Goal: Information Seeking & Learning: Learn about a topic

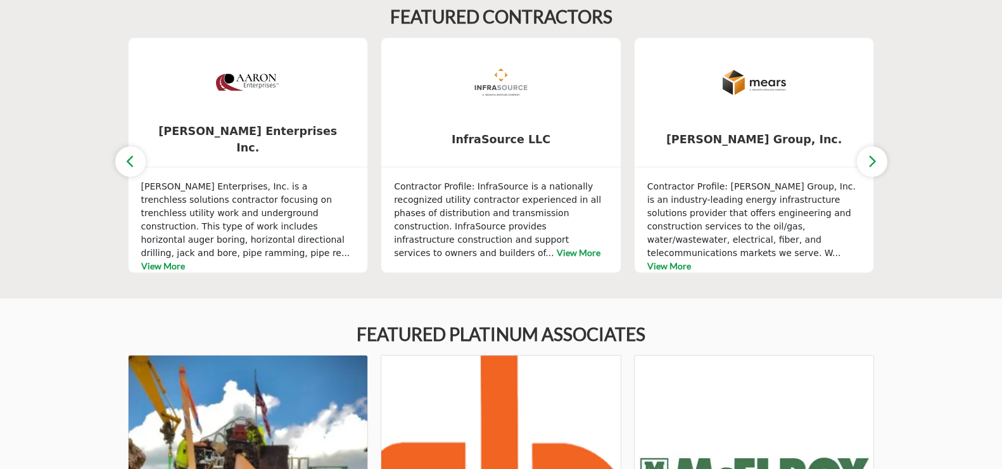
scroll to position [634, 0]
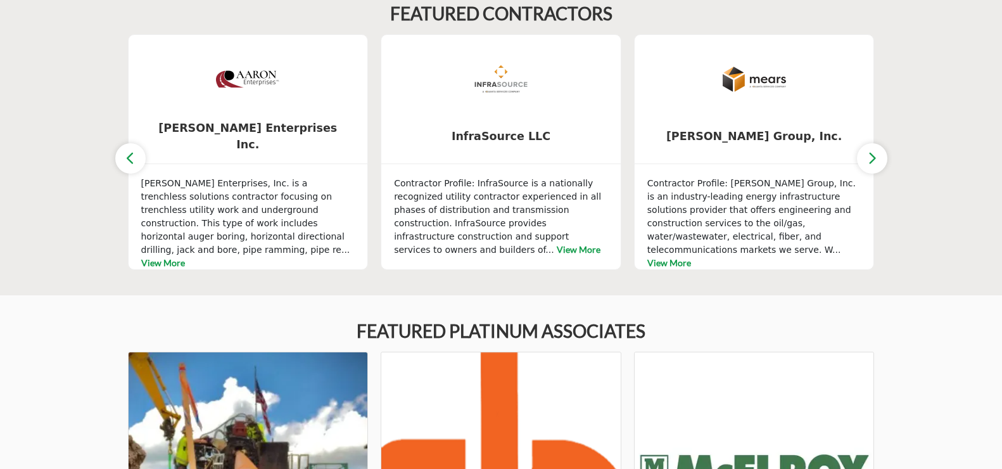
click at [874, 153] on icon "button" at bounding box center [873, 158] width 10 height 16
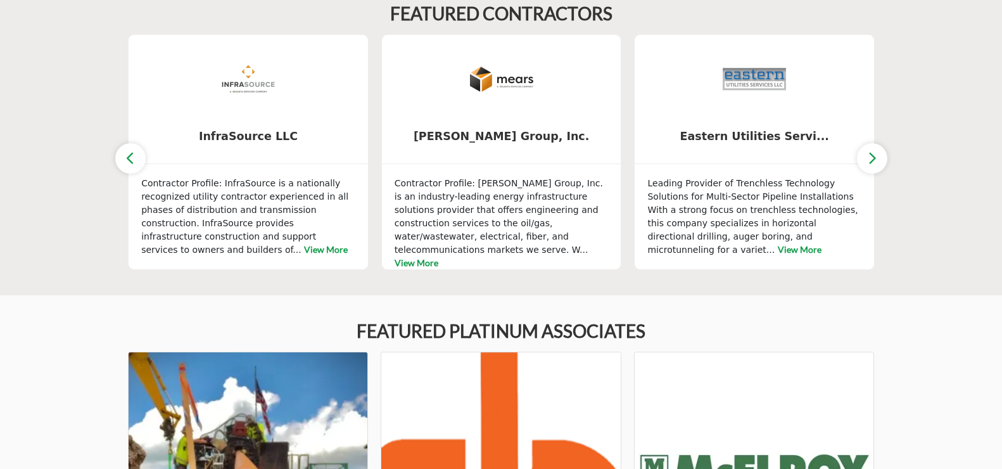
click at [874, 153] on icon "button" at bounding box center [873, 158] width 10 height 16
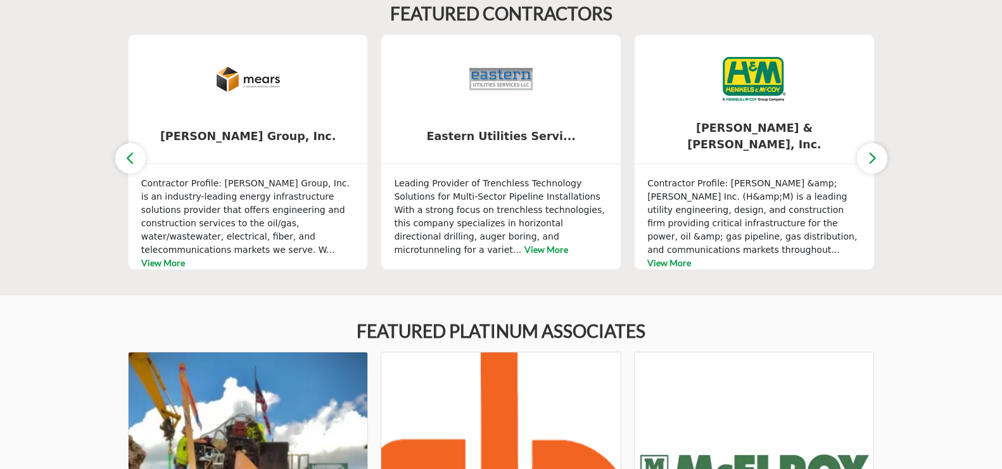
click at [874, 153] on icon "button" at bounding box center [873, 158] width 10 height 16
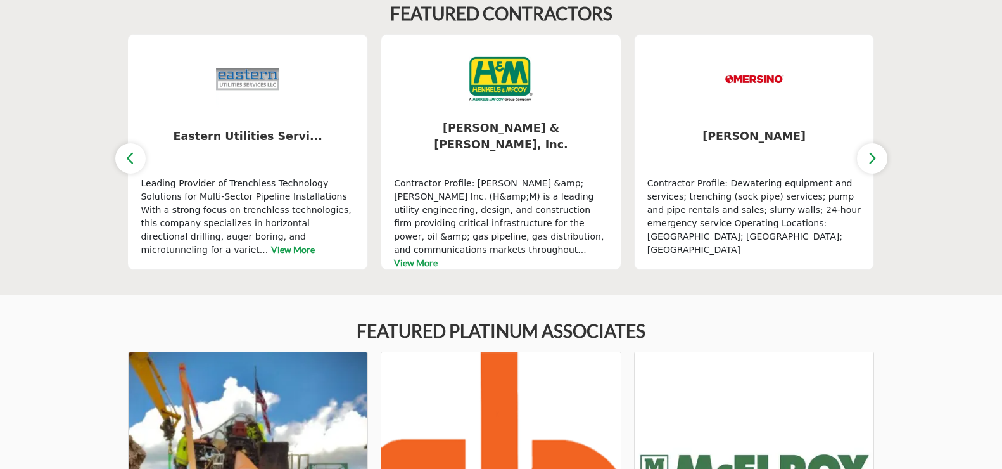
click at [874, 153] on icon "button" at bounding box center [873, 158] width 10 height 16
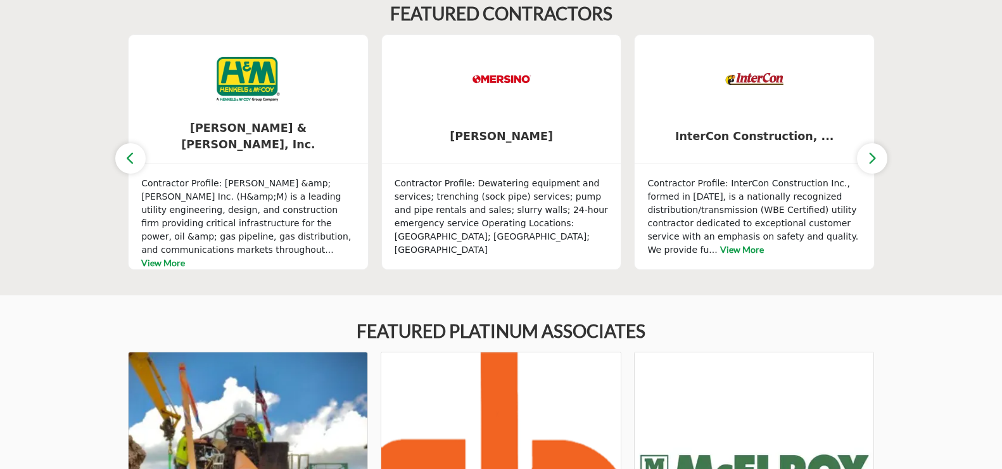
click at [874, 153] on icon "button" at bounding box center [873, 158] width 10 height 16
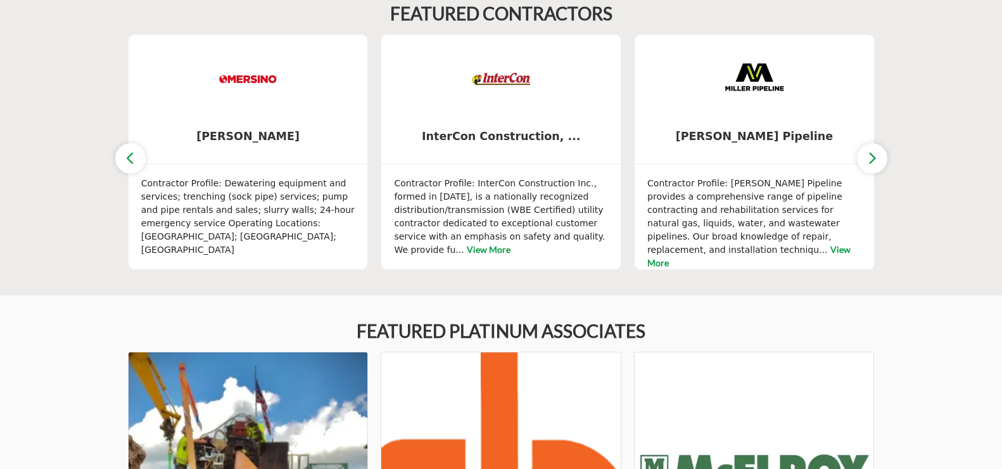
click at [874, 153] on icon "button" at bounding box center [873, 158] width 10 height 16
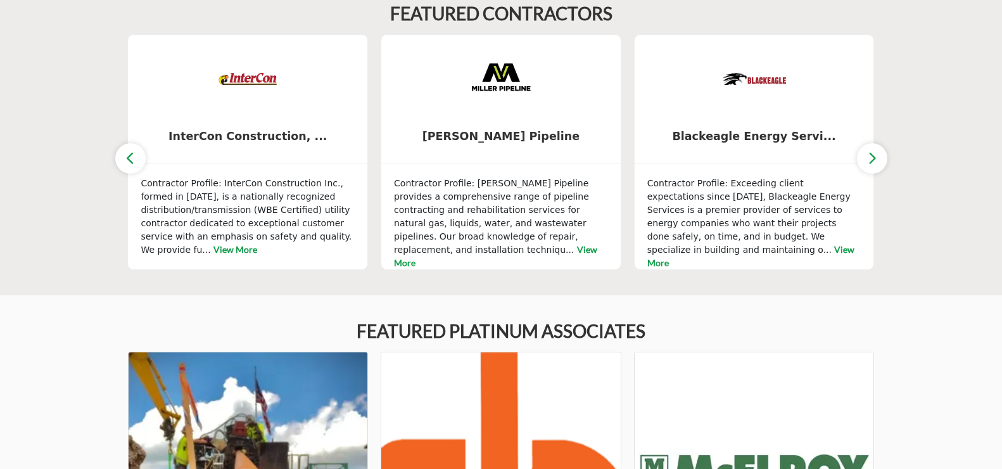
click at [874, 153] on icon "button" at bounding box center [873, 158] width 10 height 16
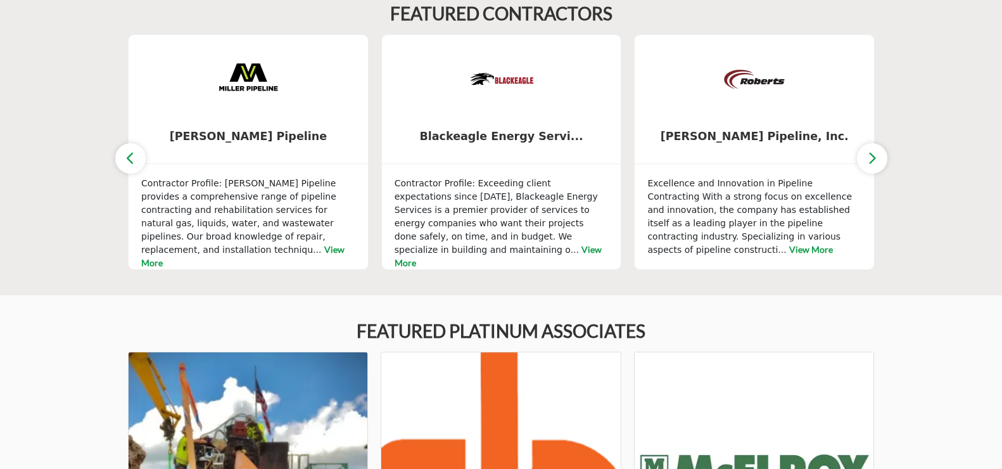
click at [874, 153] on icon "button" at bounding box center [873, 158] width 10 height 16
click at [870, 158] on icon "button" at bounding box center [873, 158] width 10 height 16
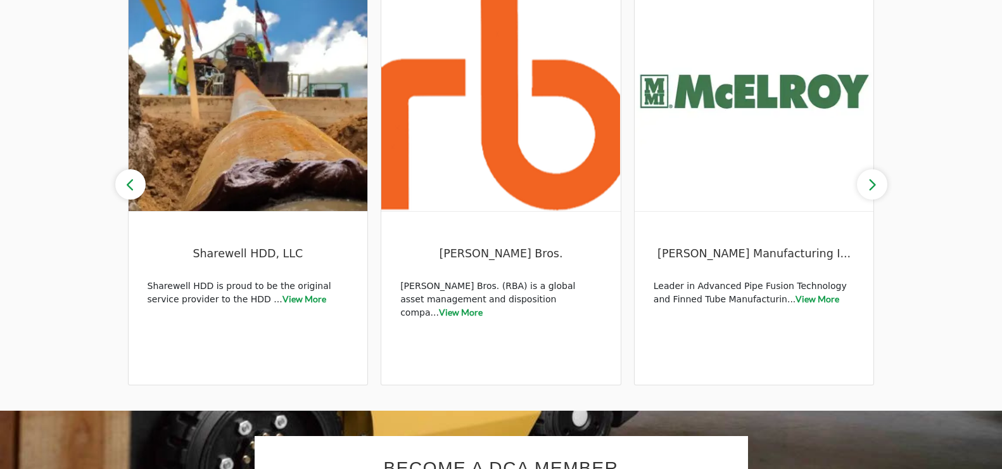
scroll to position [951, 0]
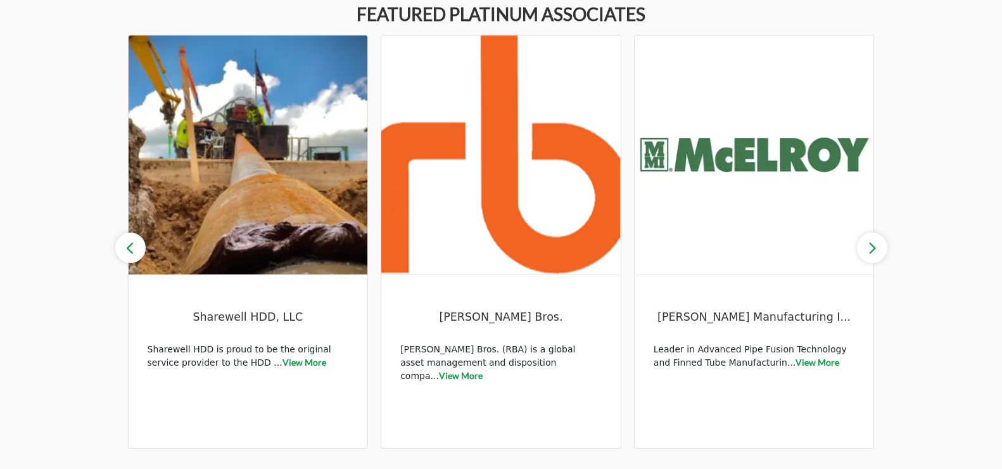
click at [869, 244] on icon "button" at bounding box center [873, 248] width 10 height 16
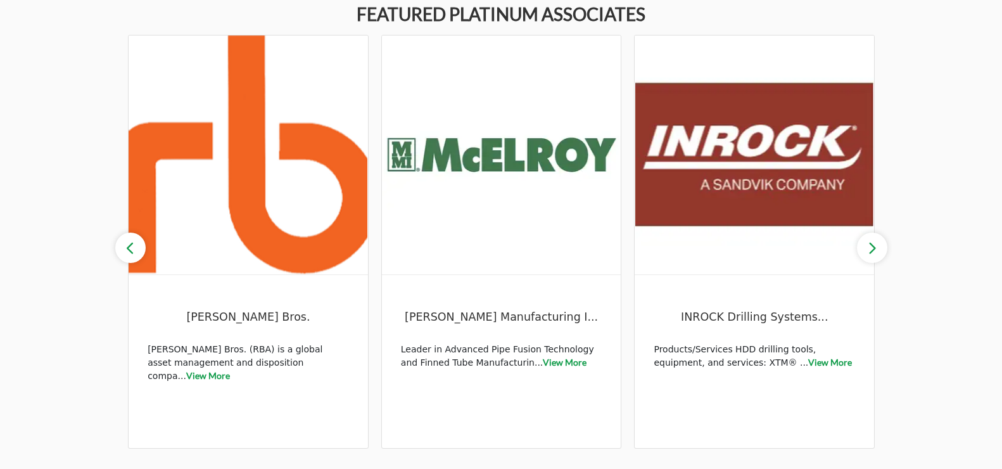
click at [869, 244] on icon "button" at bounding box center [873, 248] width 10 height 16
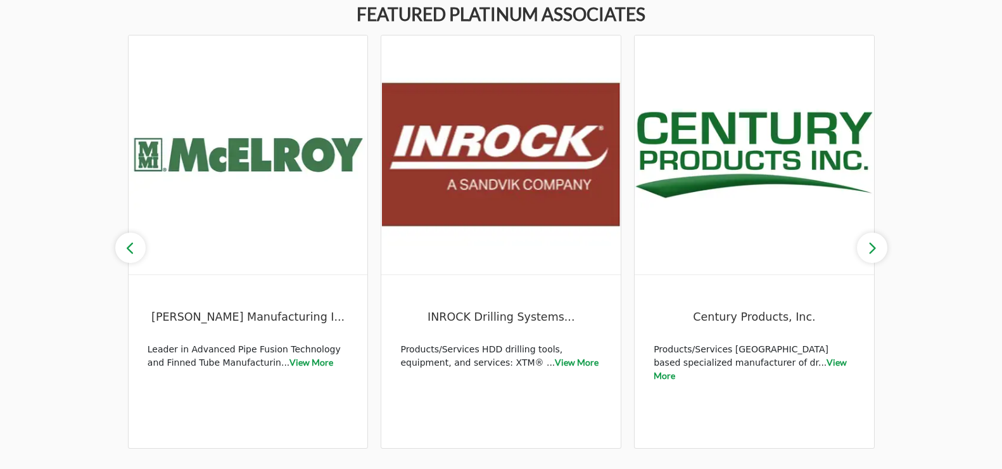
click at [869, 244] on icon "button" at bounding box center [873, 248] width 10 height 16
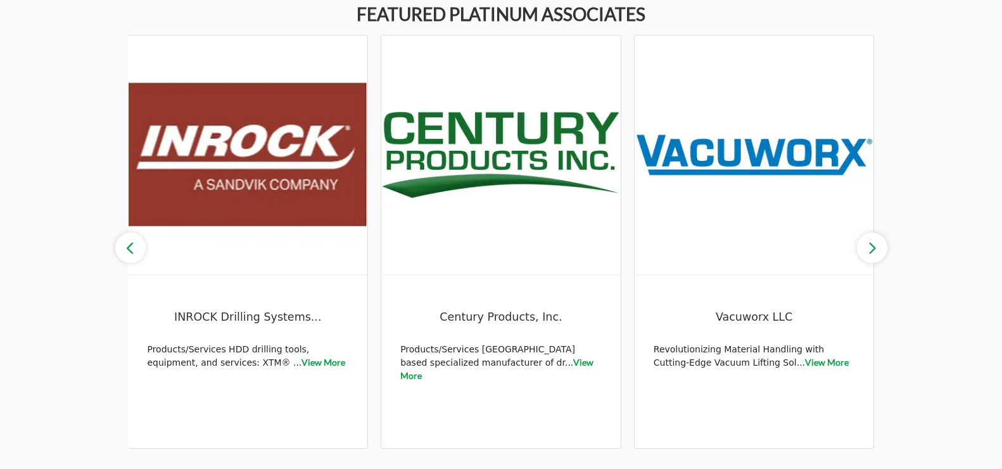
click at [869, 244] on icon "button" at bounding box center [873, 248] width 10 height 16
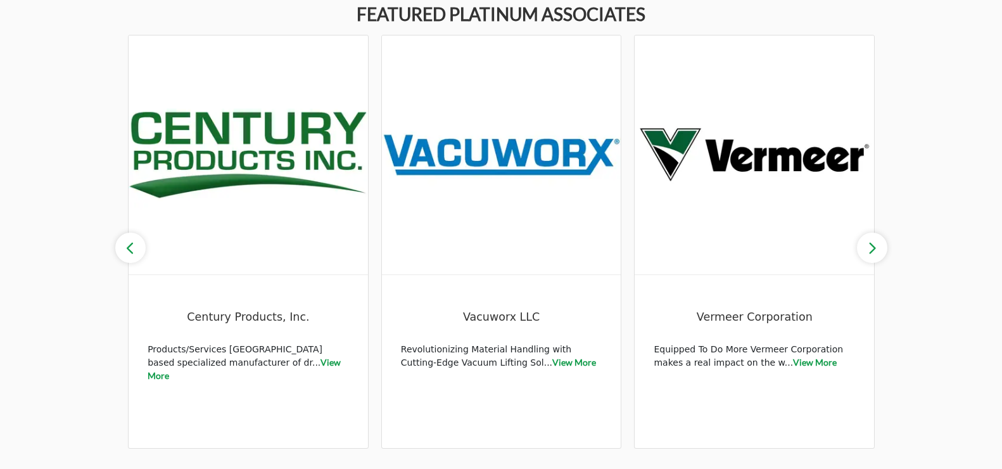
click at [869, 244] on icon "button" at bounding box center [873, 248] width 10 height 16
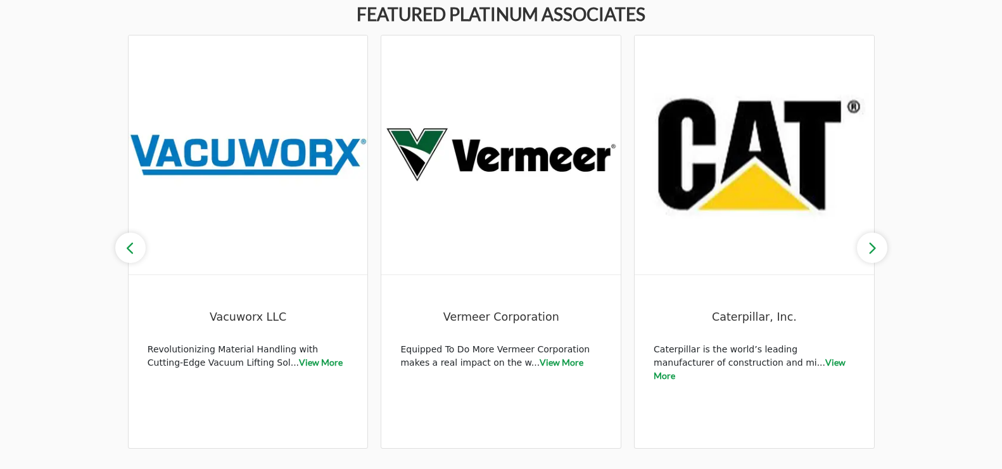
click at [869, 244] on icon "button" at bounding box center [873, 248] width 10 height 16
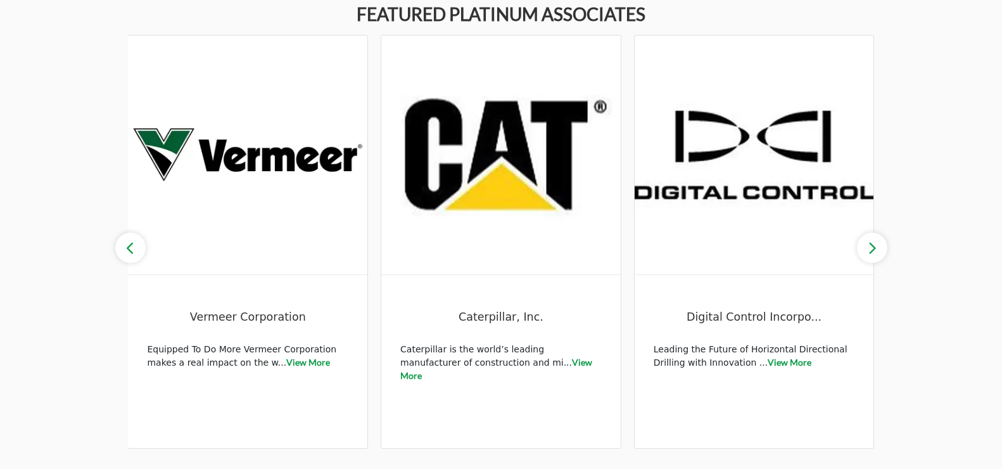
click at [869, 244] on icon "button" at bounding box center [873, 248] width 10 height 16
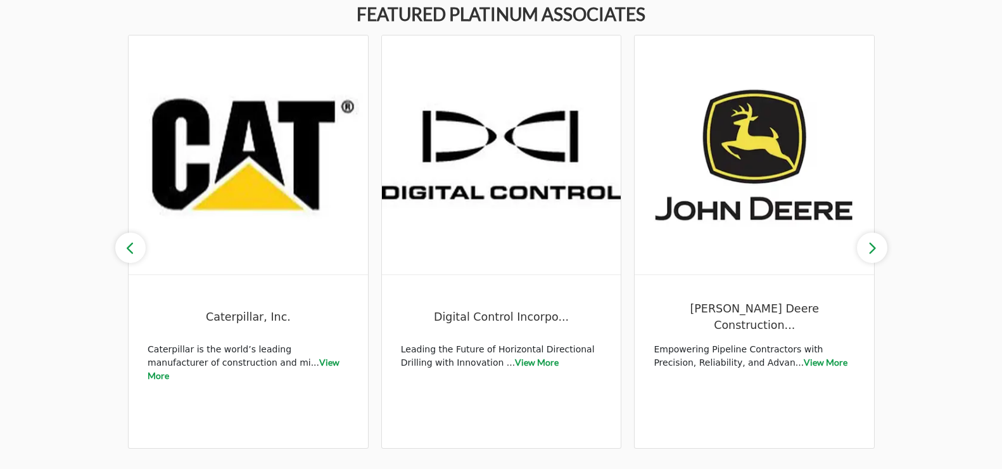
click at [869, 244] on icon "button" at bounding box center [873, 248] width 10 height 16
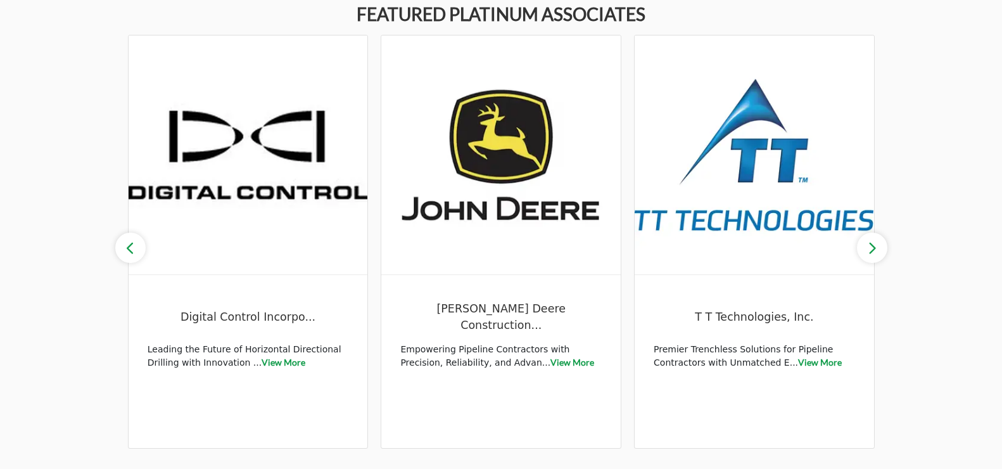
click at [869, 244] on icon "button" at bounding box center [873, 248] width 10 height 16
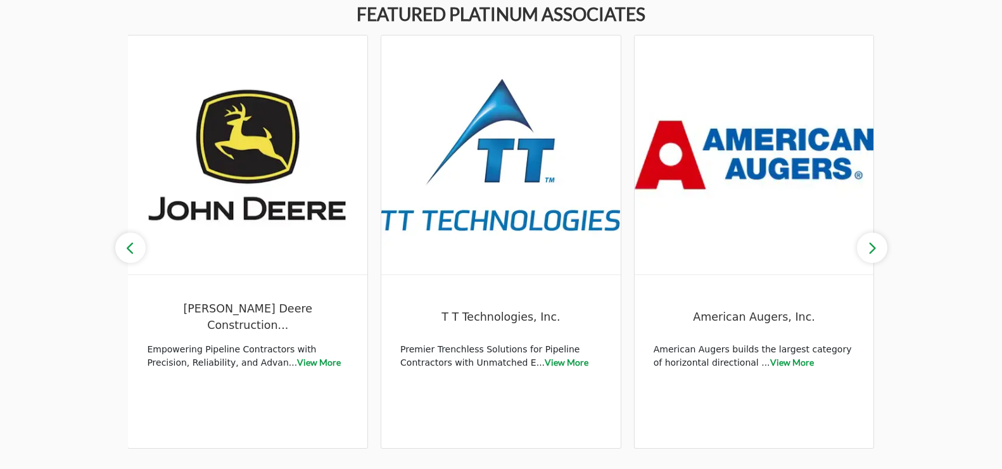
click at [869, 244] on icon "button" at bounding box center [873, 248] width 10 height 16
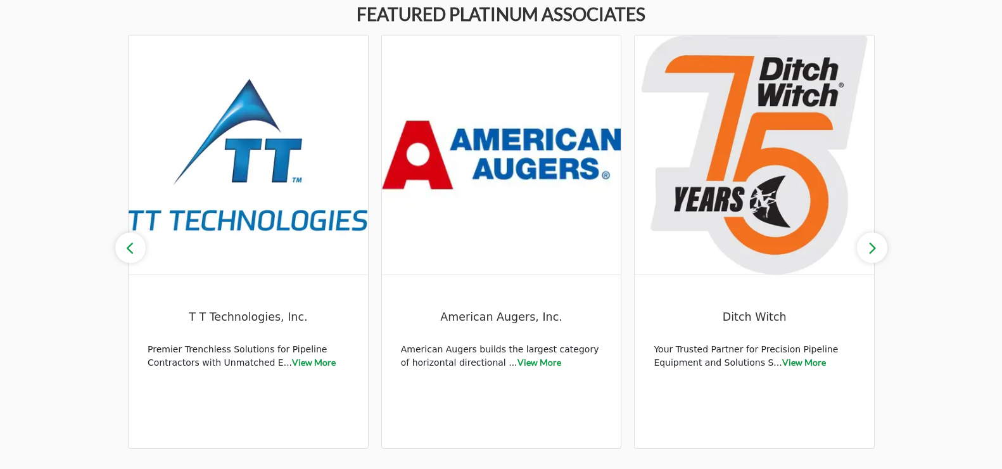
click at [869, 244] on icon "button" at bounding box center [873, 248] width 10 height 16
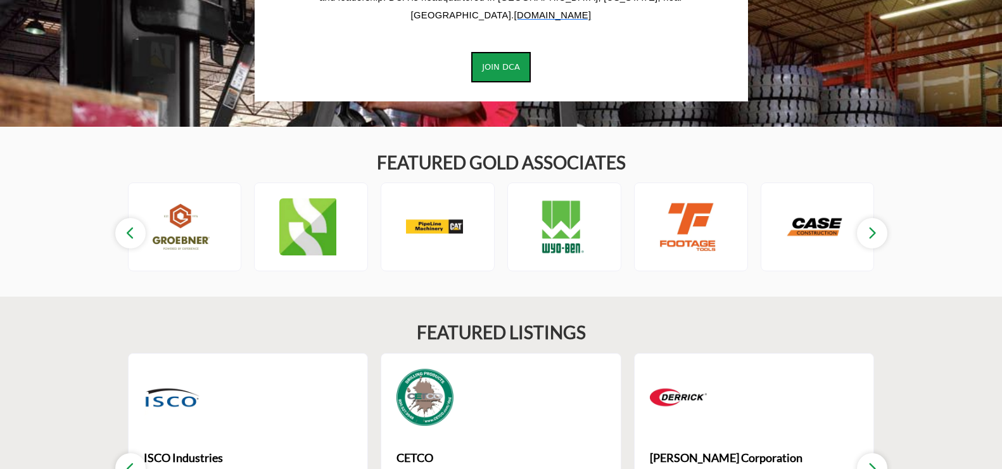
scroll to position [1394, 0]
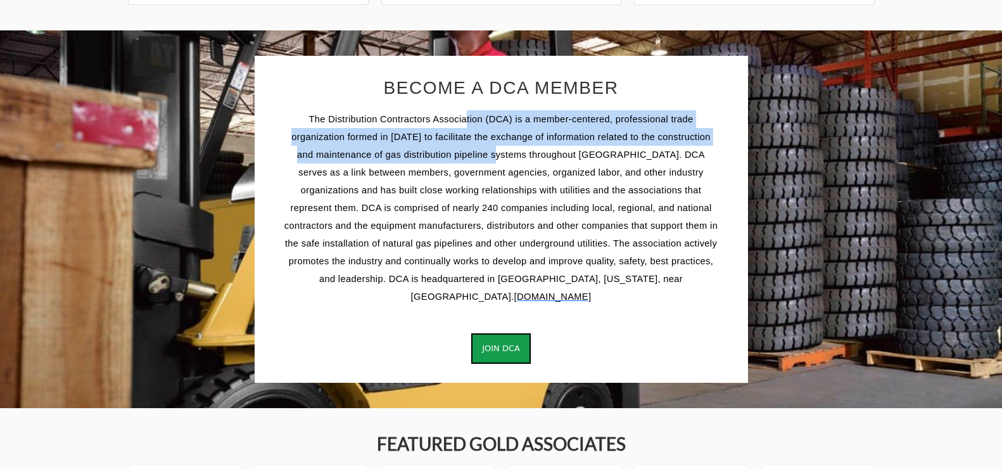
drag, startPoint x: 466, startPoint y: 124, endPoint x: 475, endPoint y: 165, distance: 42.8
click at [475, 165] on p "The Distribution Contractors Association (DCA) is a member-centered, profession…" at bounding box center [501, 207] width 437 height 195
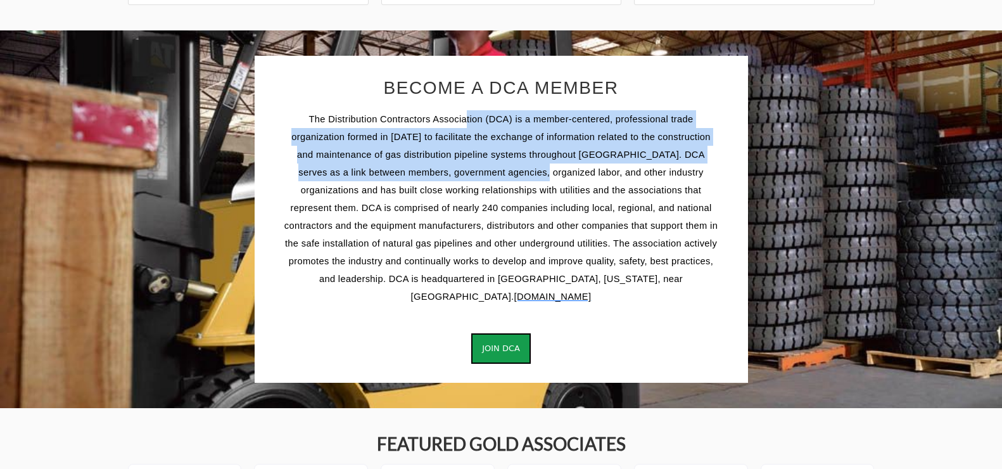
click at [475, 165] on p "The Distribution Contractors Association (DCA) is a member-centered, profession…" at bounding box center [501, 207] width 437 height 195
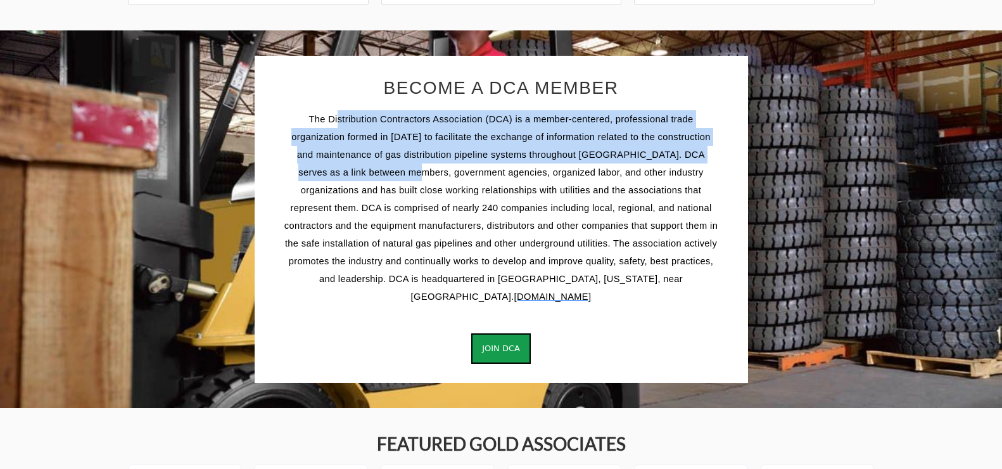
drag, startPoint x: 345, startPoint y: 125, endPoint x: 352, endPoint y: 165, distance: 41.3
click at [352, 165] on div "BECOME A DCA MEMBER The Distribution Contractors Association (DCA) is a member-…" at bounding box center [501, 190] width 437 height 231
click at [352, 165] on p "The Distribution Contractors Association (DCA) is a member-centered, profession…" at bounding box center [501, 207] width 437 height 195
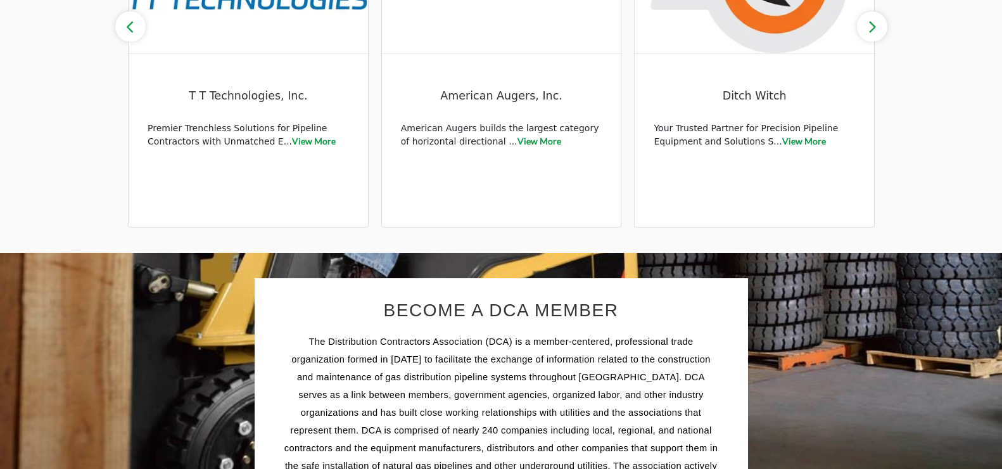
scroll to position [1281, 0]
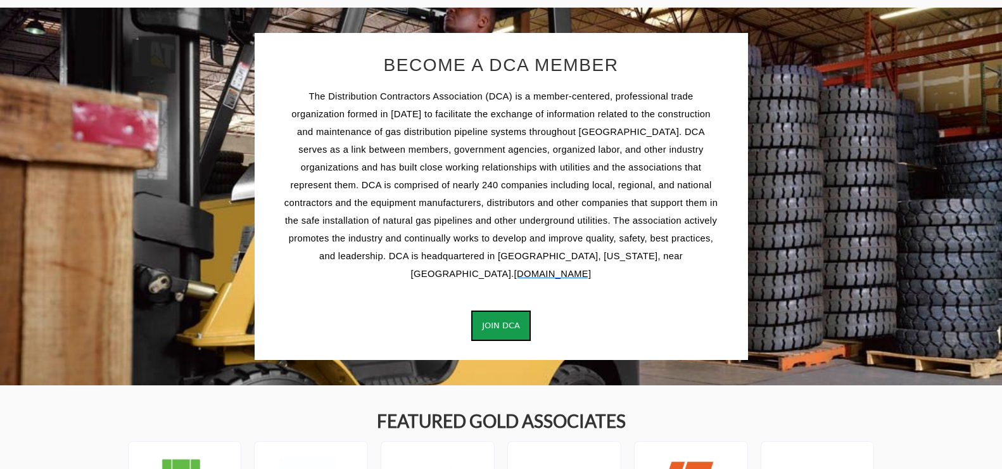
scroll to position [1394, 0]
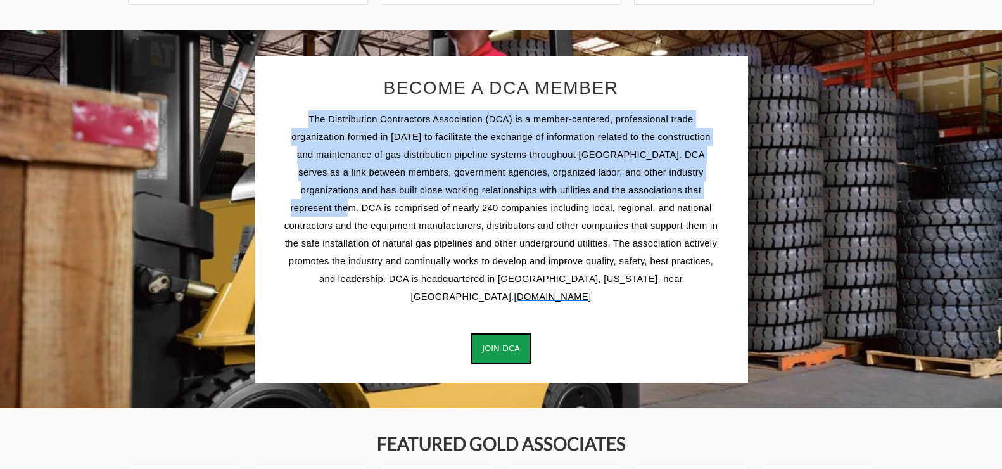
drag, startPoint x: 307, startPoint y: 117, endPoint x: 670, endPoint y: 185, distance: 370.1
click at [670, 185] on p "The Distribution Contractors Association (DCA) is a member-centered, profession…" at bounding box center [501, 207] width 437 height 195
copy span "The Distribution Contractors Association (DCA) is a member-centered, profession…"
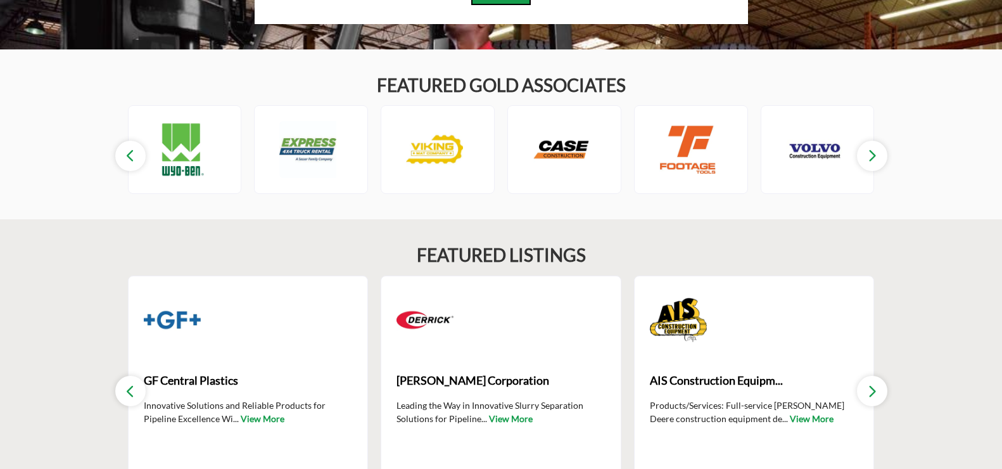
scroll to position [1838, 0]
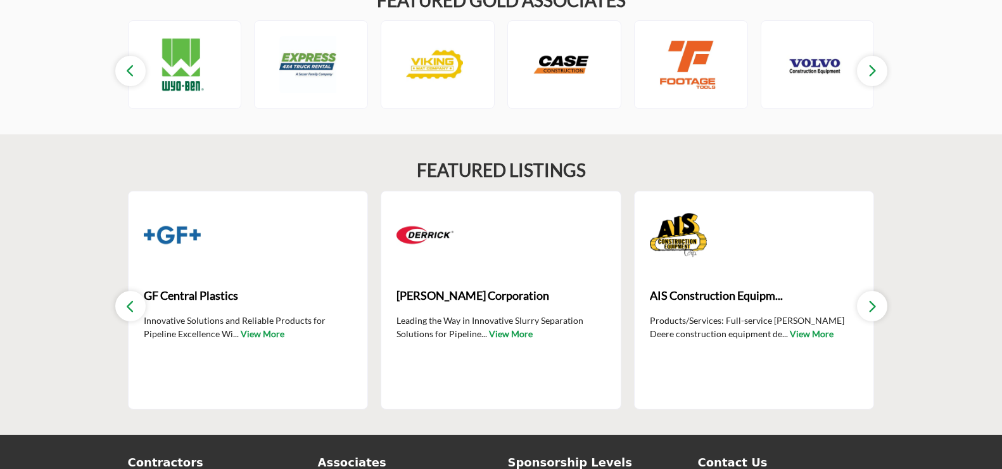
click at [875, 298] on icon "button" at bounding box center [873, 306] width 10 height 16
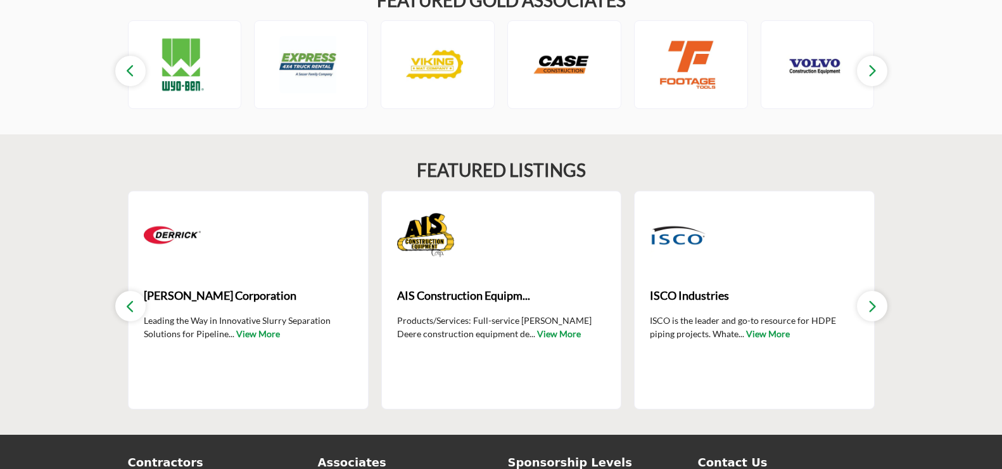
click at [874, 298] on icon "button" at bounding box center [873, 306] width 10 height 16
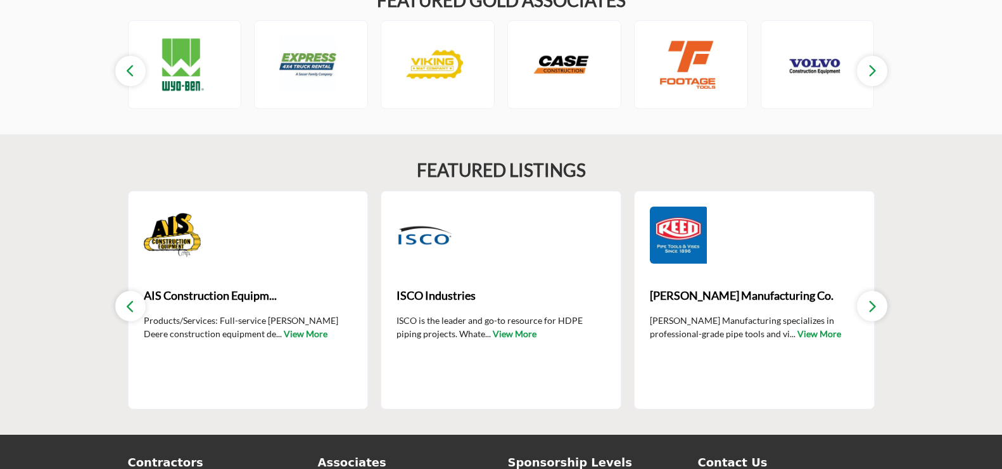
click at [874, 298] on icon "button" at bounding box center [873, 306] width 10 height 16
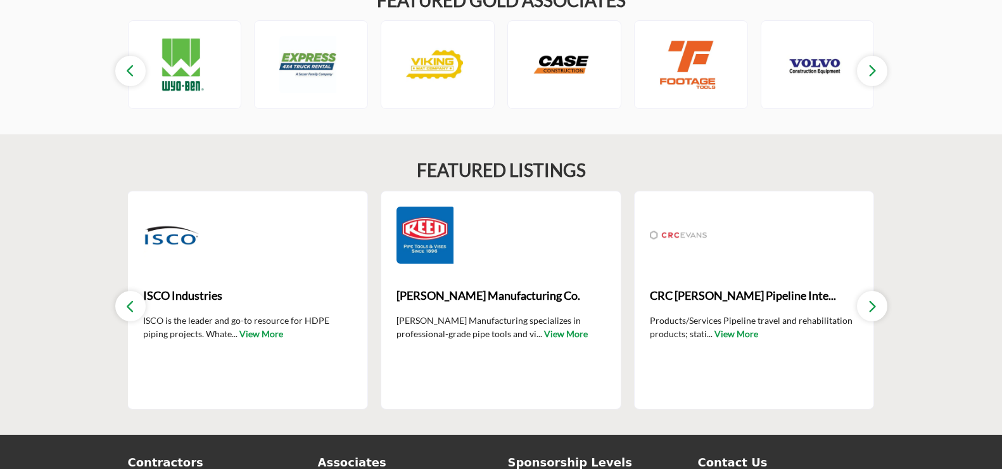
click at [874, 298] on icon "button" at bounding box center [873, 306] width 10 height 16
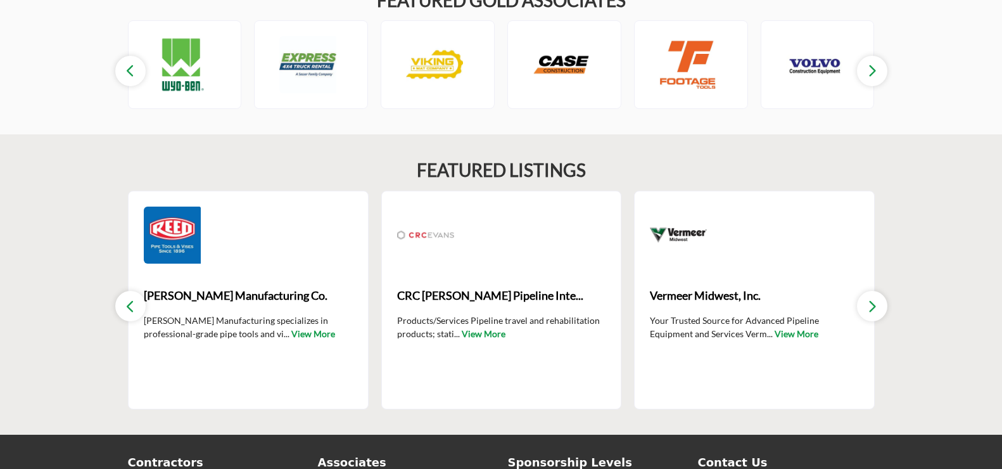
click at [874, 298] on icon "button" at bounding box center [873, 306] width 10 height 16
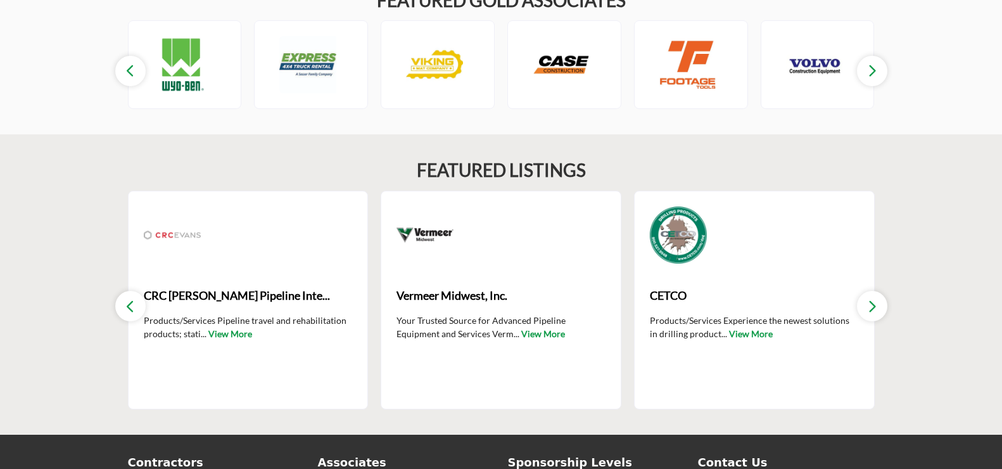
click at [874, 298] on icon "button" at bounding box center [873, 306] width 10 height 16
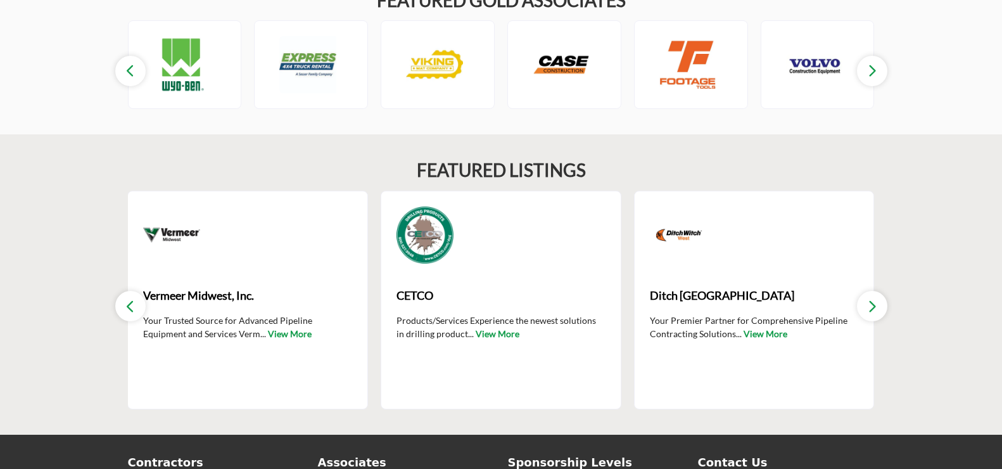
click at [874, 298] on icon "button" at bounding box center [873, 306] width 10 height 16
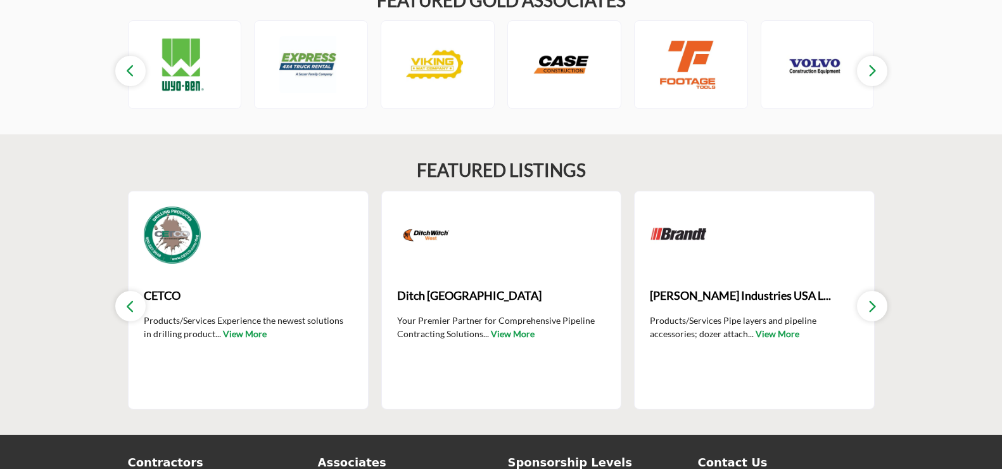
click at [874, 298] on icon "button" at bounding box center [873, 306] width 10 height 16
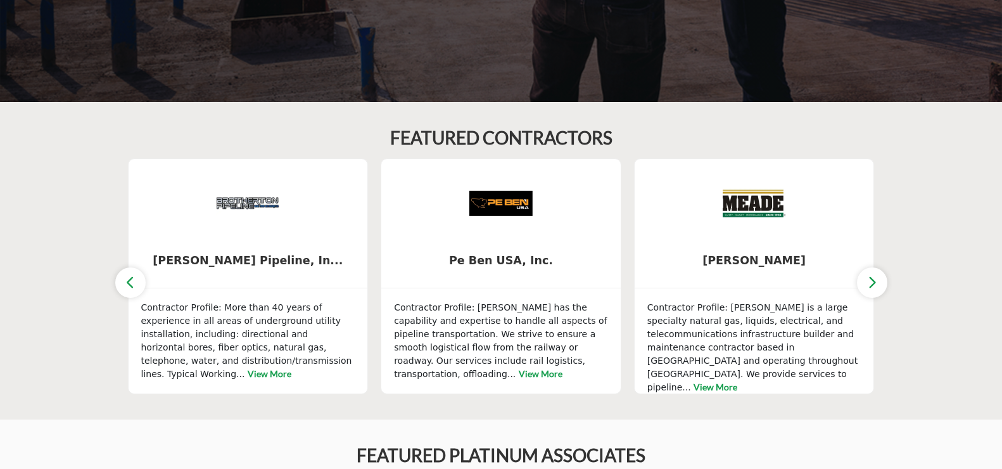
scroll to position [507, 0]
